Goal: Information Seeking & Learning: Understand process/instructions

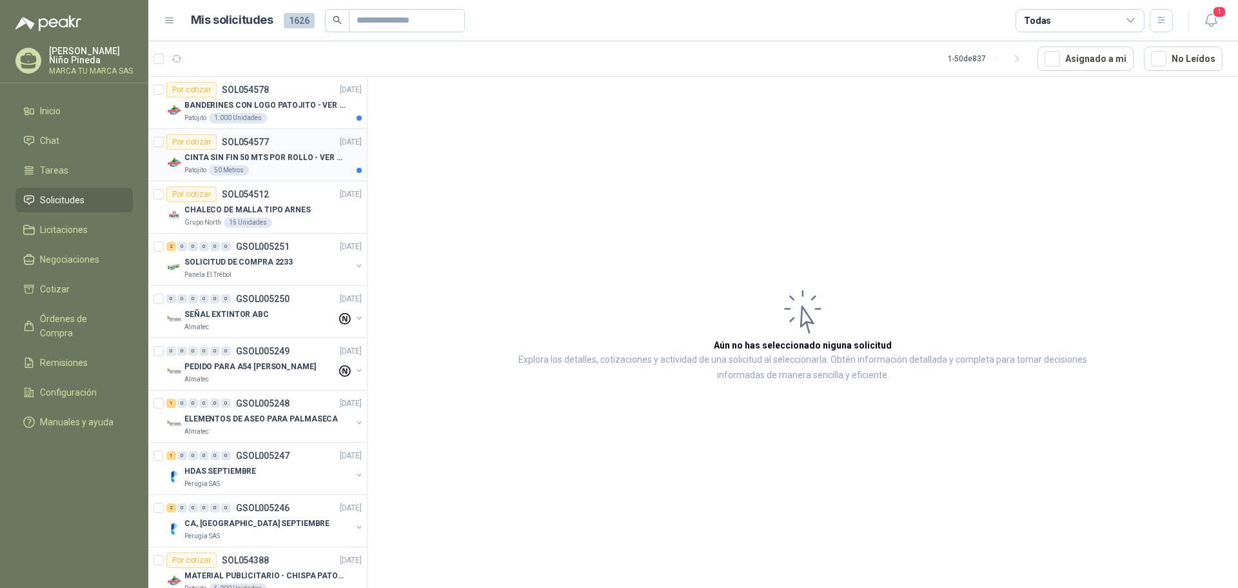
click at [270, 156] on p "CINTA SIN FIN 50 MTS POR ROLLO - VER DOC ADJUNTO" at bounding box center [264, 158] width 161 height 12
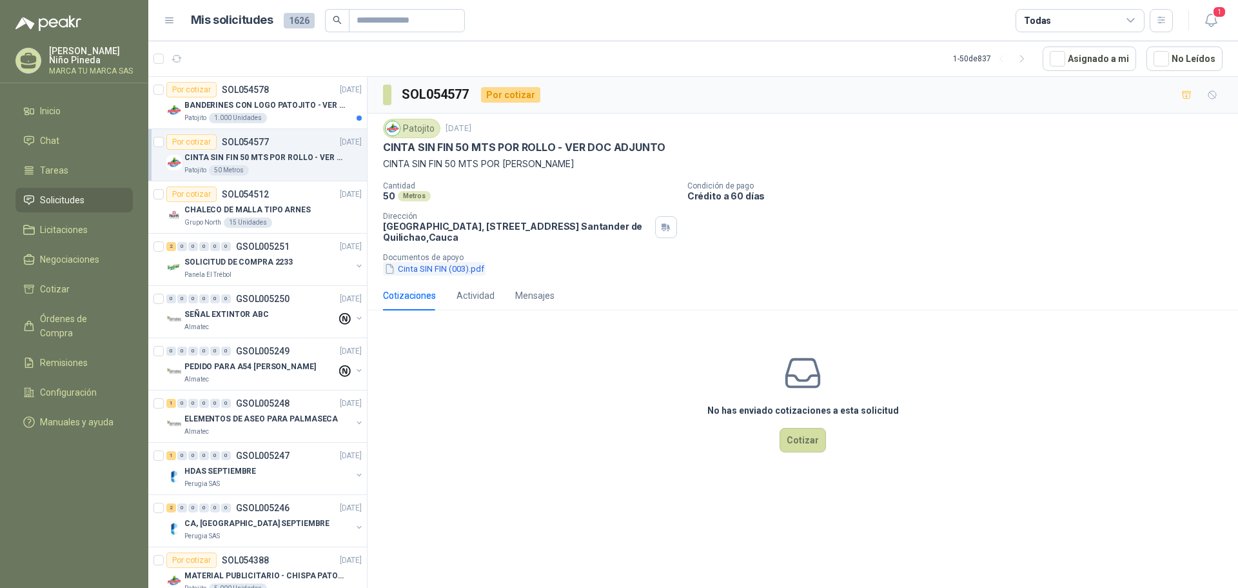
click at [470, 270] on button "Cinta SIN FIN (003).pdf" at bounding box center [434, 269] width 103 height 14
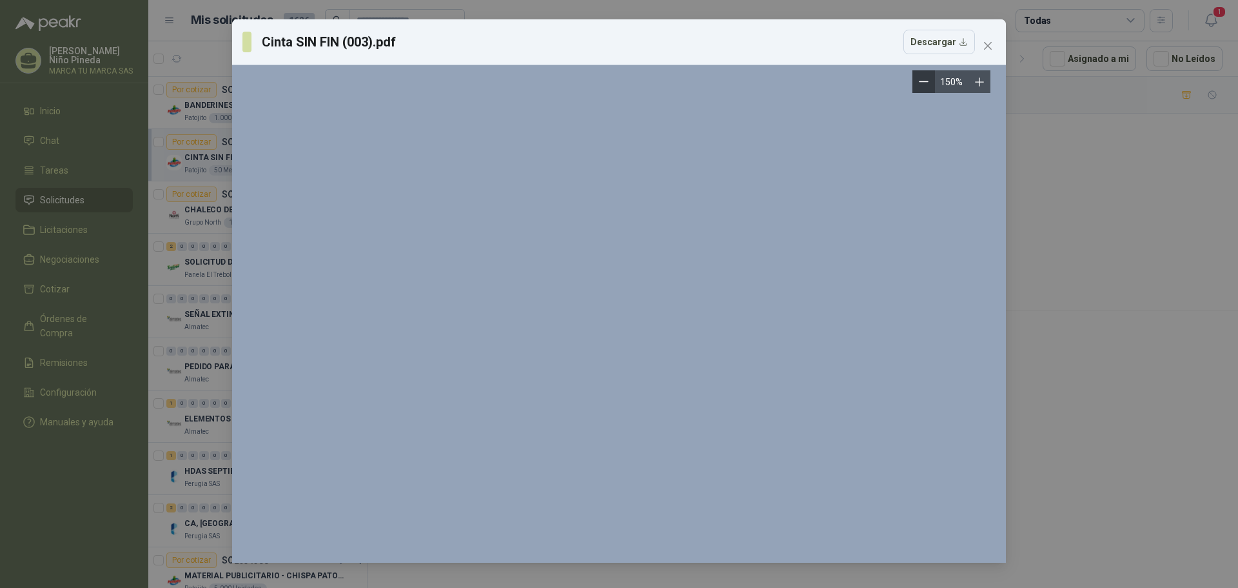
click at [928, 79] on icon "Zoom out" at bounding box center [924, 82] width 10 height 10
click at [928, 79] on icon "Zoom out" at bounding box center [929, 82] width 10 height 10
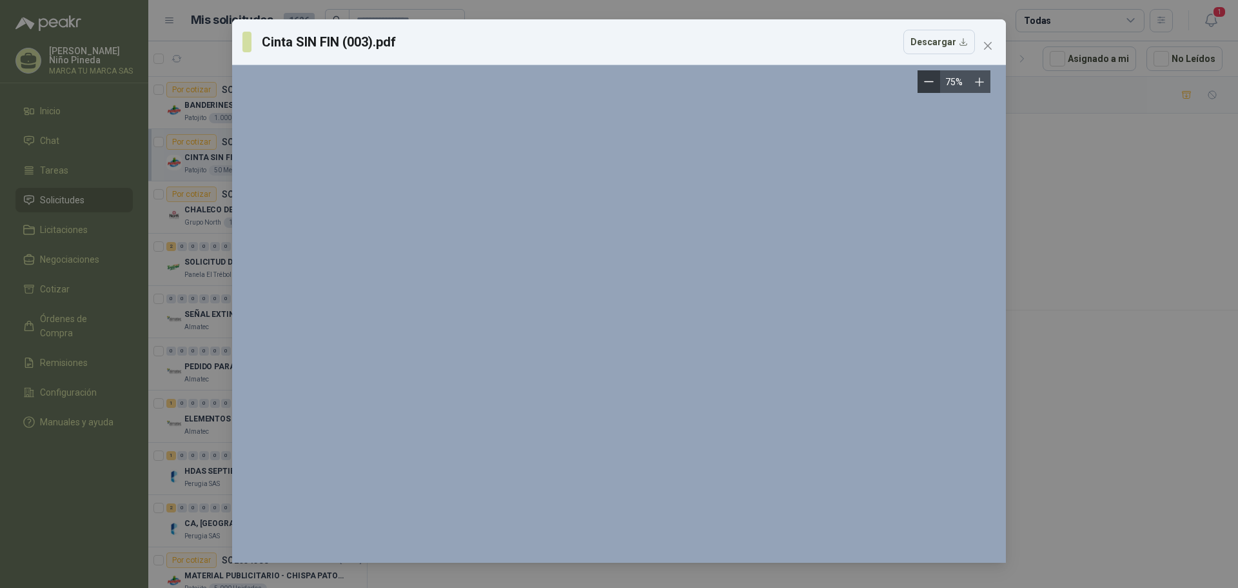
click at [928, 79] on icon "Zoom out" at bounding box center [929, 82] width 10 height 10
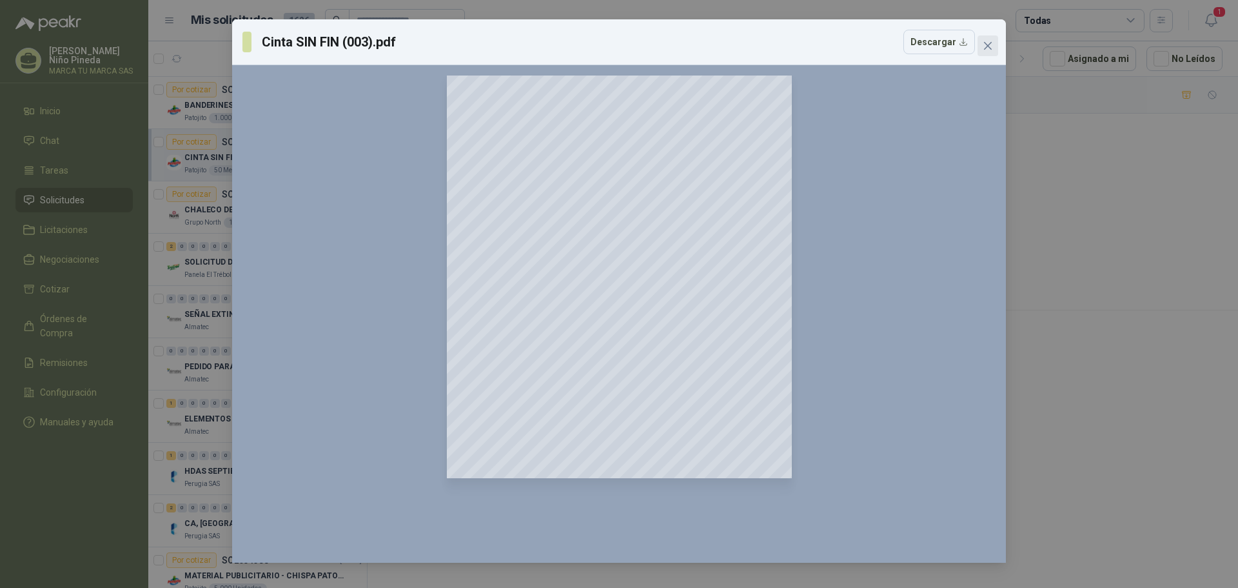
click at [989, 46] on icon "close" at bounding box center [988, 46] width 10 height 10
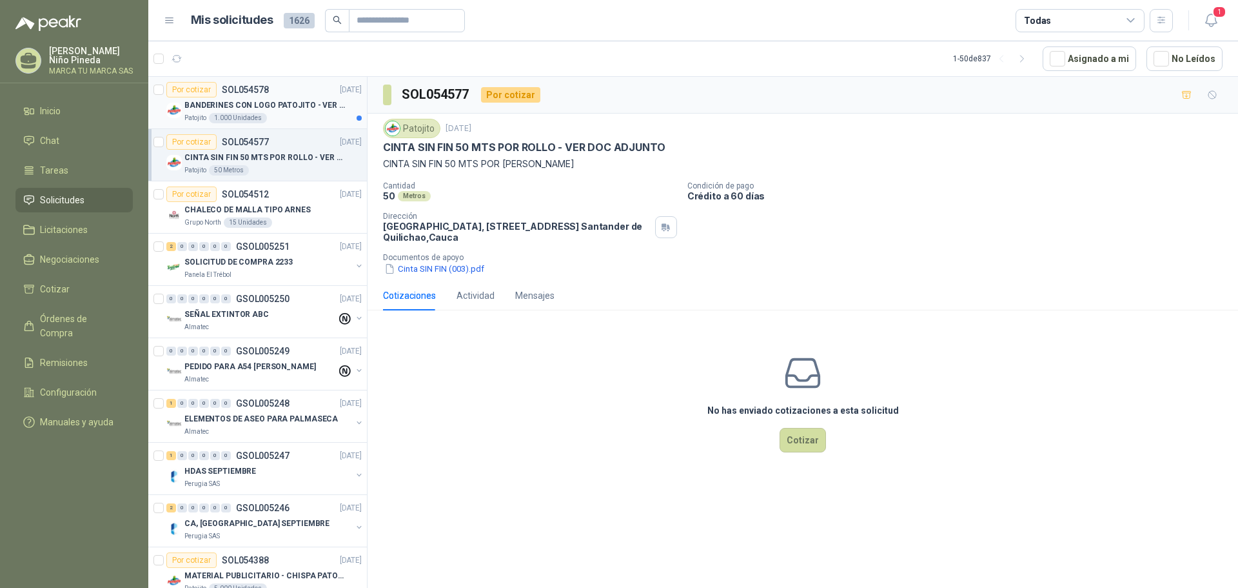
click at [273, 106] on p "BANDERINES CON LOGO PATOJITO - VER DOC ADJUNTO" at bounding box center [264, 105] width 161 height 12
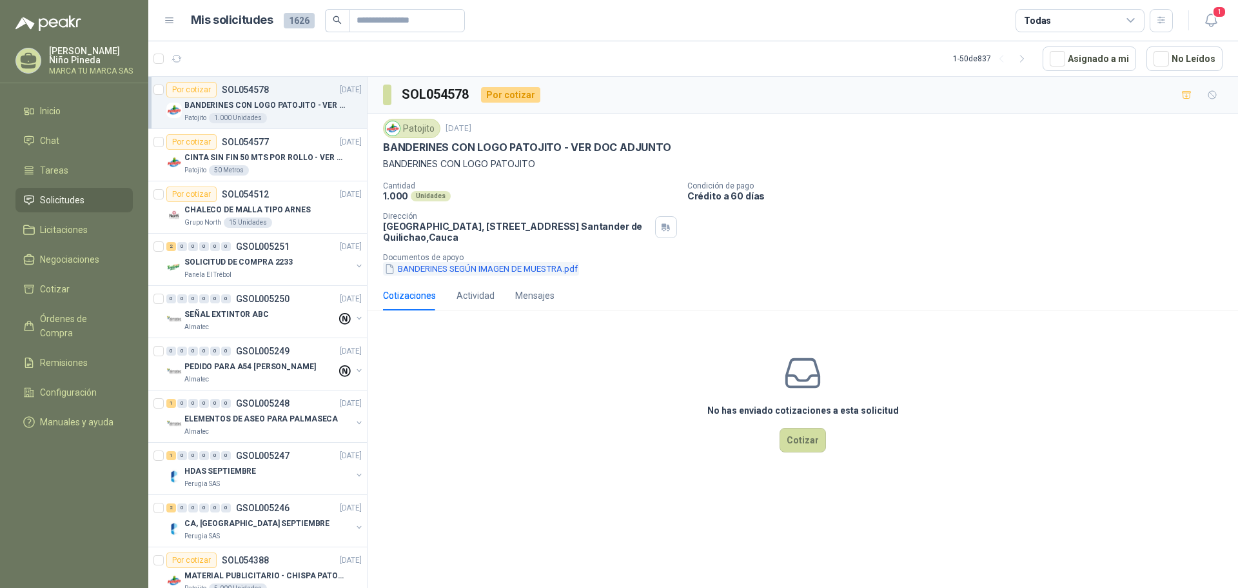
click at [558, 271] on button "BANDERINES SEGÚN IMAGEN DE MUESTRA.pdf" at bounding box center [481, 269] width 196 height 14
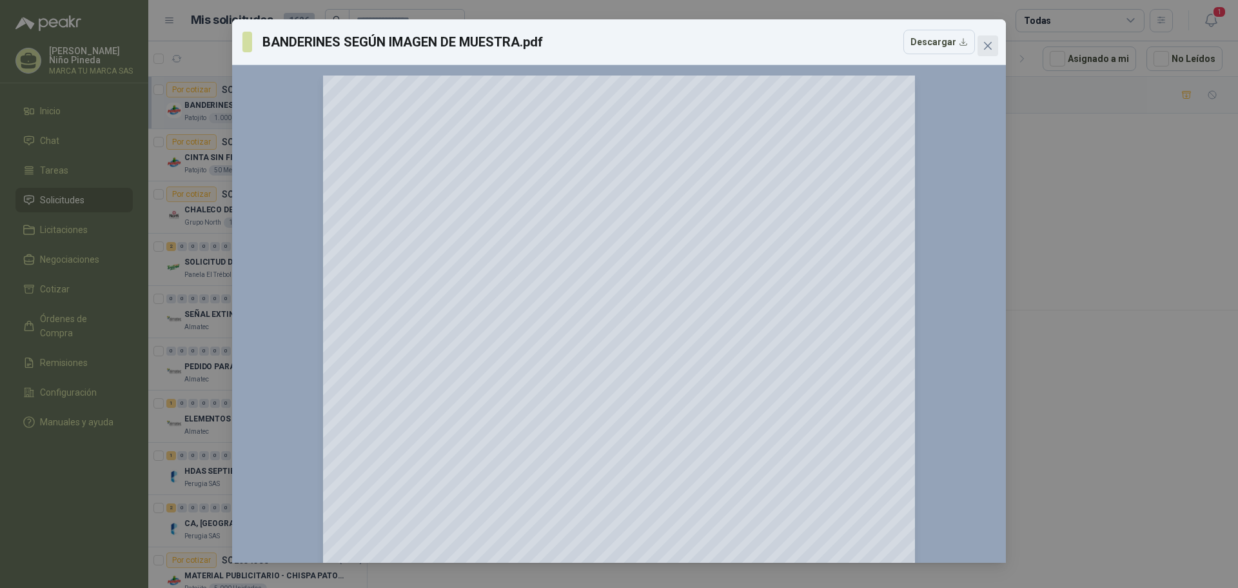
click at [989, 48] on icon "close" at bounding box center [988, 46] width 8 height 8
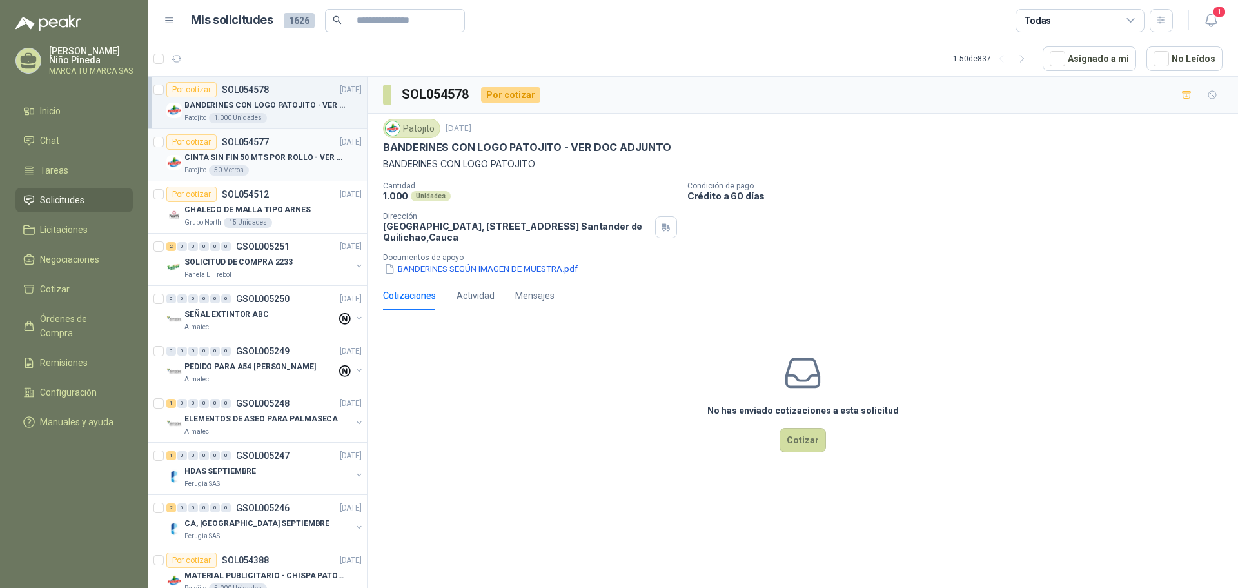
click at [276, 157] on p "CINTA SIN FIN 50 MTS POR ROLLO - VER DOC ADJUNTO" at bounding box center [264, 158] width 161 height 12
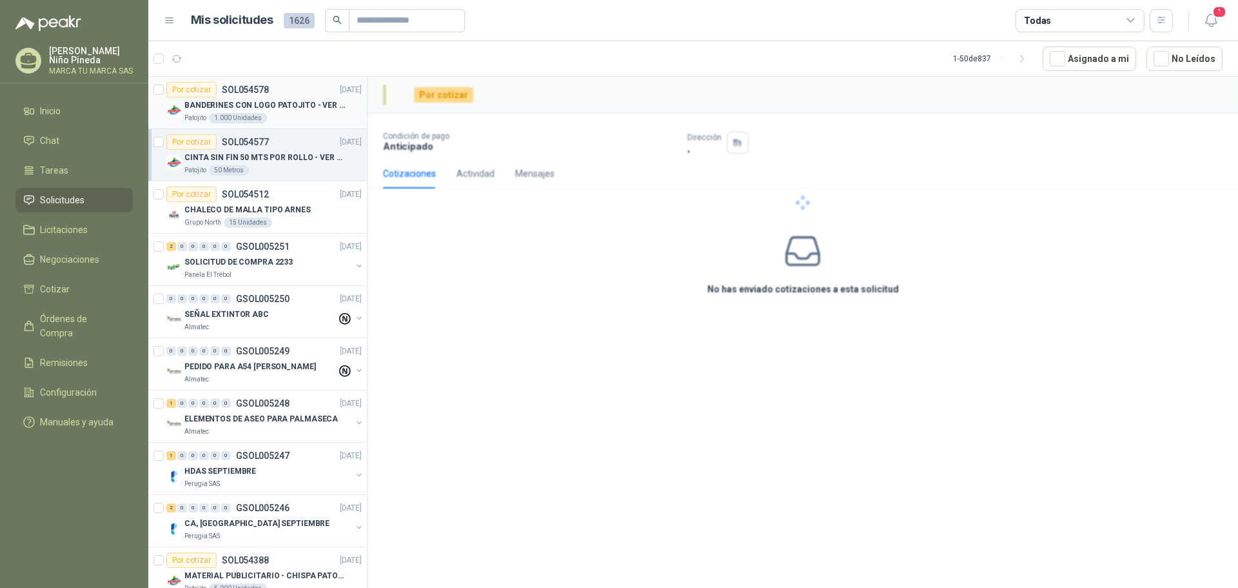
click at [281, 107] on p "BANDERINES CON LOGO PATOJITO - VER DOC ADJUNTO" at bounding box center [264, 105] width 161 height 12
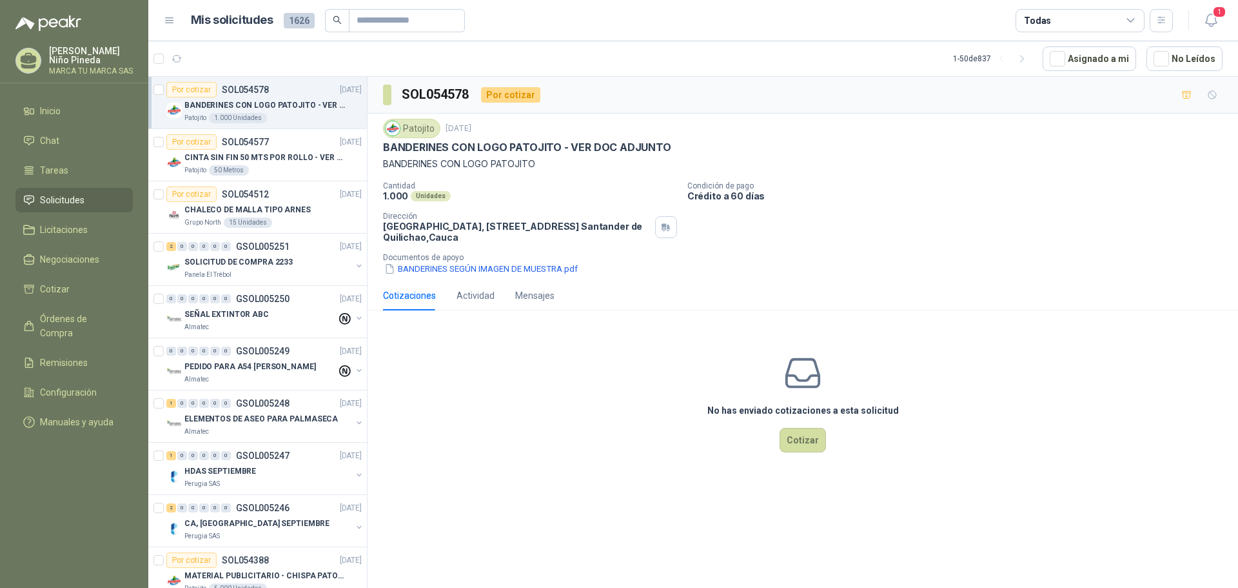
click at [285, 106] on p "BANDERINES CON LOGO PATOJITO - VER DOC ADJUNTO" at bounding box center [264, 105] width 161 height 12
click at [272, 147] on div "Por cotizar SOL054577 02/09/25" at bounding box center [263, 141] width 195 height 15
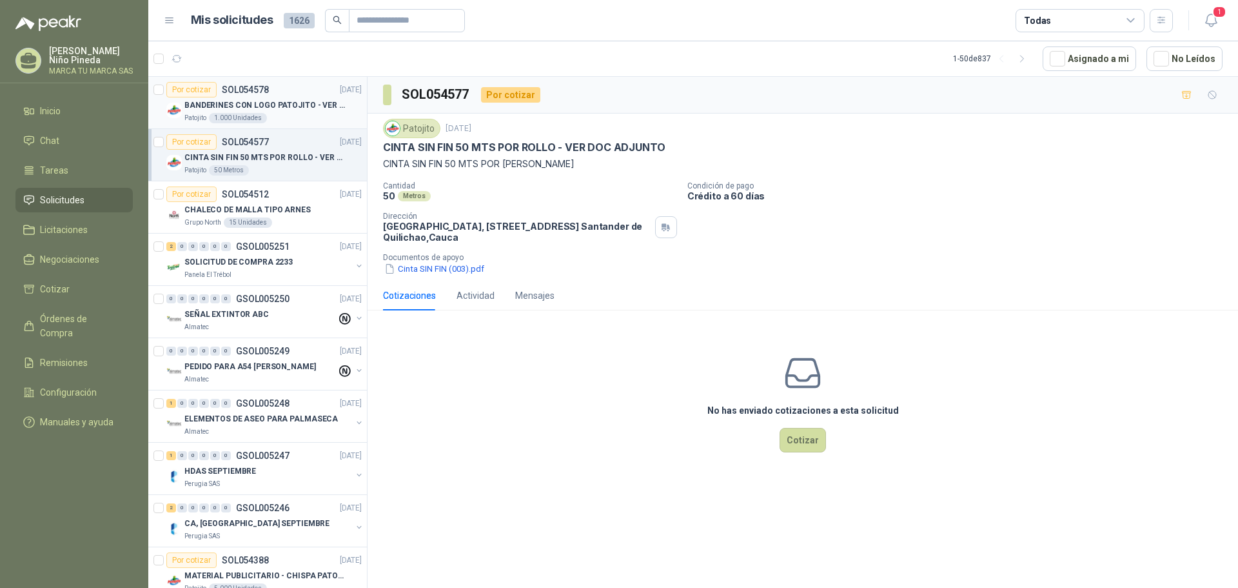
click at [278, 104] on p "BANDERINES CON LOGO PATOJITO - VER DOC ADJUNTO" at bounding box center [264, 105] width 161 height 12
